Goal: Task Accomplishment & Management: Complete application form

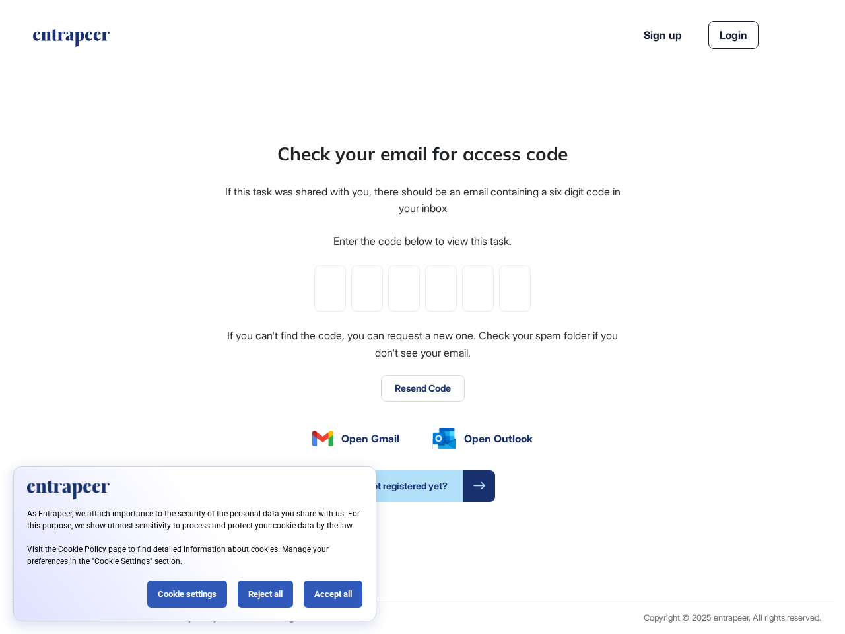
click at [423, 317] on div "Check your email for access code If this task was shared with you, there should…" at bounding box center [422, 321] width 399 height 362
click at [330, 289] on input "tel" at bounding box center [330, 289] width 32 height 46
click at [367, 289] on input "tel" at bounding box center [367, 289] width 32 height 46
click at [404, 289] on input "tel" at bounding box center [404, 289] width 32 height 46
click at [441, 289] on input "tel" at bounding box center [441, 289] width 32 height 46
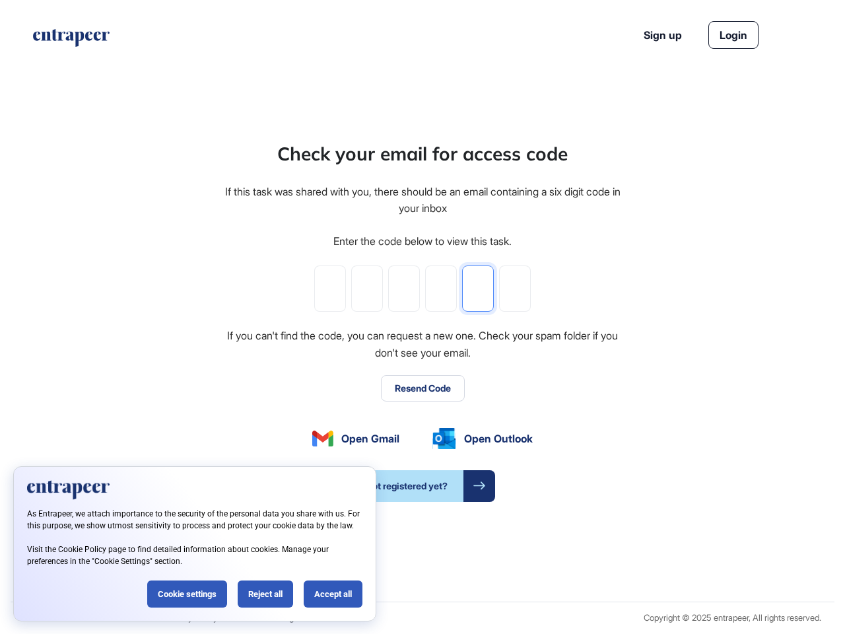
click at [478, 289] on input "tel" at bounding box center [478, 289] width 32 height 46
click at [515, 289] on input "tel" at bounding box center [515, 289] width 32 height 46
click at [423, 388] on button "Resend Code" at bounding box center [423, 388] width 84 height 26
